Goal: Task Accomplishment & Management: Use online tool/utility

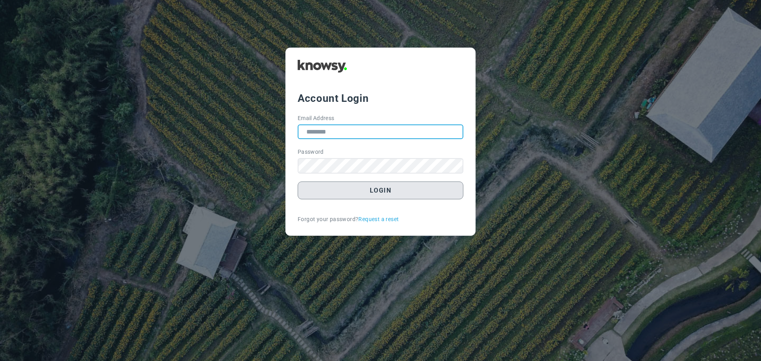
type input "**********"
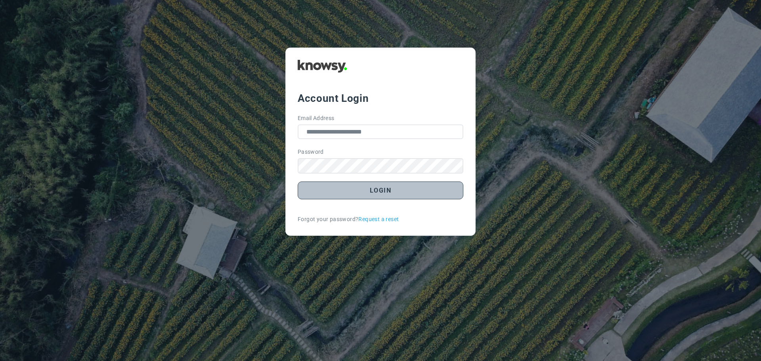
click at [374, 193] on button "Login" at bounding box center [381, 190] width 166 height 18
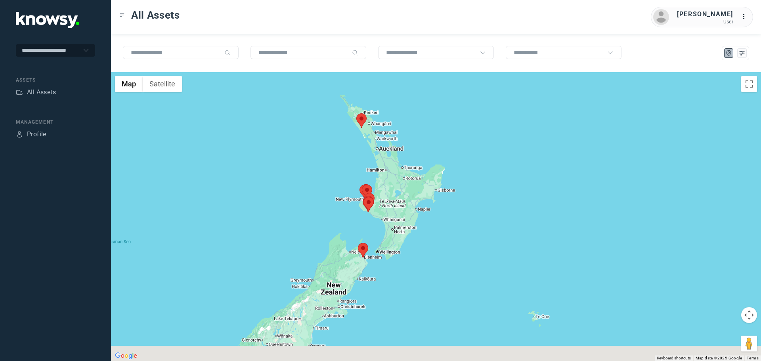
drag, startPoint x: 438, startPoint y: 206, endPoint x: 357, endPoint y: 176, distance: 87.3
click at [357, 176] on div at bounding box center [436, 216] width 650 height 289
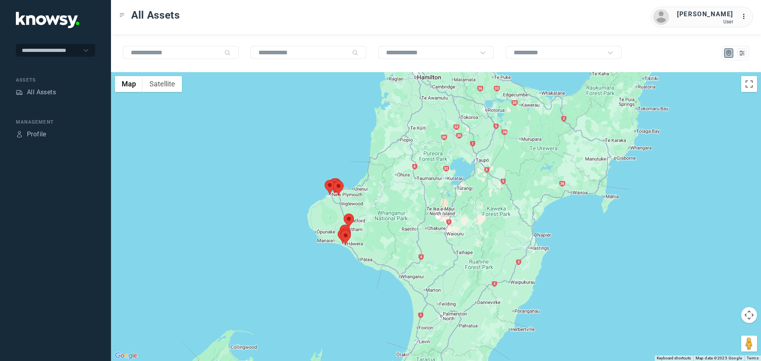
drag, startPoint x: 338, startPoint y: 206, endPoint x: 336, endPoint y: 198, distance: 7.4
click at [336, 198] on div at bounding box center [436, 216] width 650 height 289
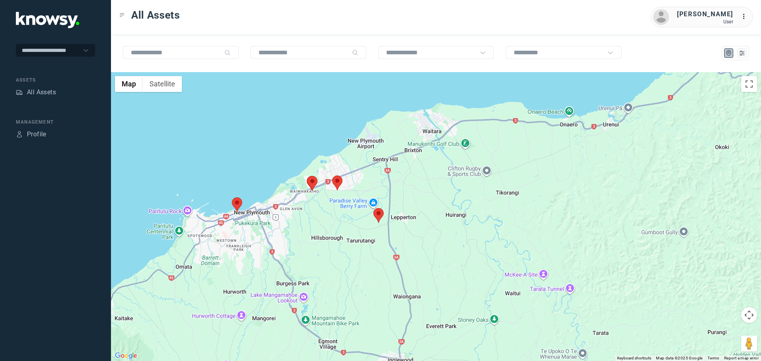
click at [373, 208] on area at bounding box center [373, 208] width 0 height 0
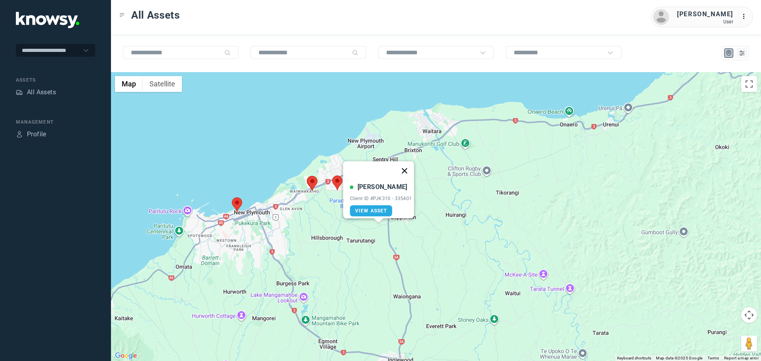
click at [408, 164] on button "Close" at bounding box center [404, 170] width 19 height 19
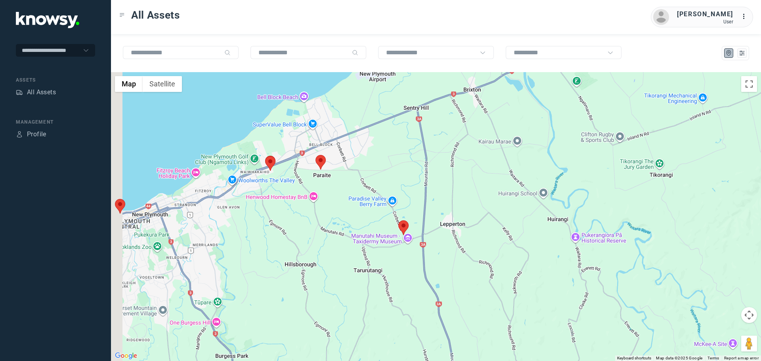
drag, startPoint x: 298, startPoint y: 190, endPoint x: 334, endPoint y: 199, distance: 36.9
click at [334, 199] on div "To navigate, press the arrow keys." at bounding box center [436, 216] width 650 height 289
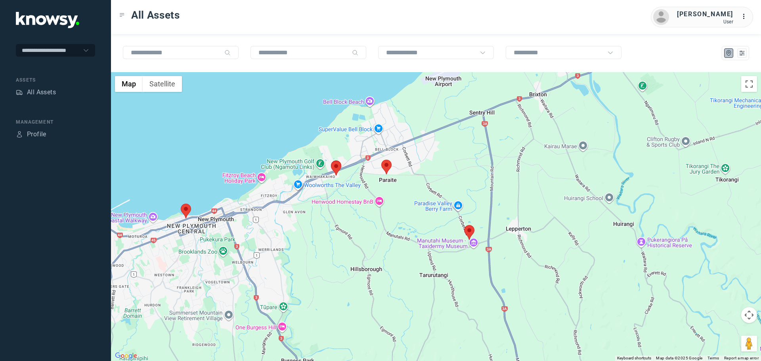
drag, startPoint x: 282, startPoint y: 187, endPoint x: 315, endPoint y: 182, distance: 33.6
click at [315, 182] on div at bounding box center [436, 216] width 650 height 289
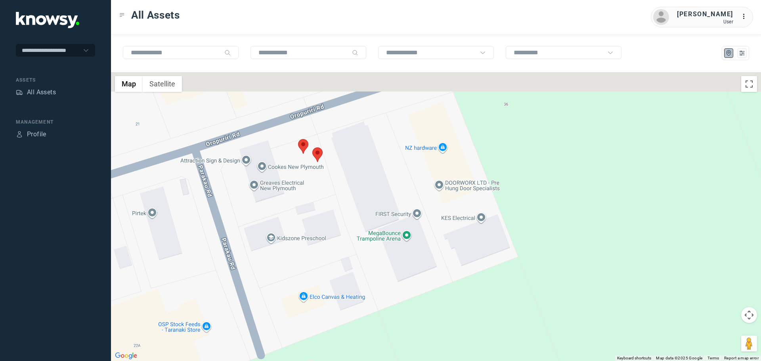
drag, startPoint x: 306, startPoint y: 137, endPoint x: 313, endPoint y: 188, distance: 52.1
click at [313, 188] on div at bounding box center [436, 216] width 650 height 289
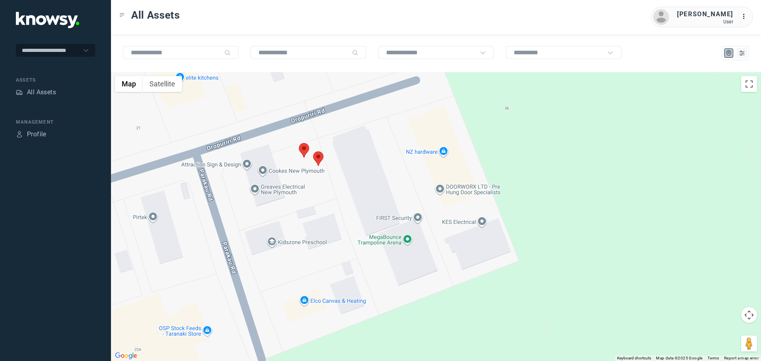
click at [313, 151] on area at bounding box center [313, 151] width 0 height 0
click at [348, 109] on button "Close" at bounding box center [344, 114] width 19 height 19
click at [299, 143] on area at bounding box center [299, 143] width 0 height 0
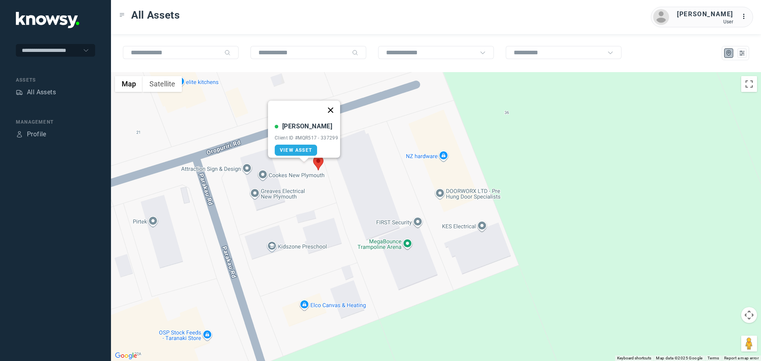
click at [334, 104] on button "Close" at bounding box center [330, 110] width 19 height 19
